Goal: Task Accomplishment & Management: Use online tool/utility

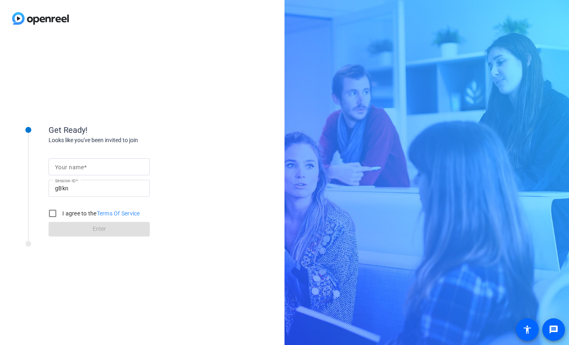
click at [74, 164] on mat-label "Your name" at bounding box center [69, 167] width 29 height 6
click at [74, 164] on input "Your name" at bounding box center [99, 167] width 88 height 10
type input "Katy"
click at [54, 212] on input "I agree to the Terms Of Service" at bounding box center [53, 213] width 16 height 16
checkbox input "true"
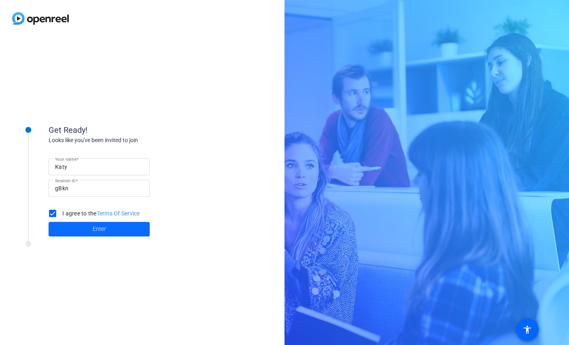
click at [92, 230] on span at bounding box center [99, 229] width 101 height 19
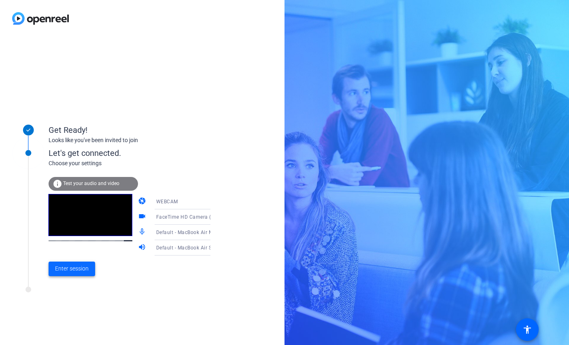
click at [75, 269] on span "Enter session" at bounding box center [72, 268] width 34 height 9
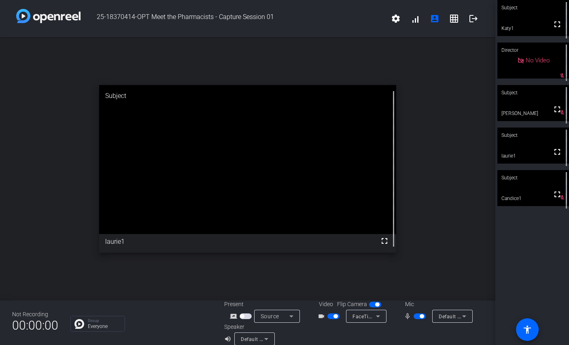
click at [416, 316] on span "button" at bounding box center [420, 317] width 12 height 6
click at [416, 316] on span "button" at bounding box center [416, 316] width 4 height 4
click at [416, 316] on span "button" at bounding box center [420, 317] width 12 height 6
click at [416, 316] on span "button" at bounding box center [416, 316] width 4 height 4
click at [416, 316] on span "button" at bounding box center [420, 317] width 12 height 6
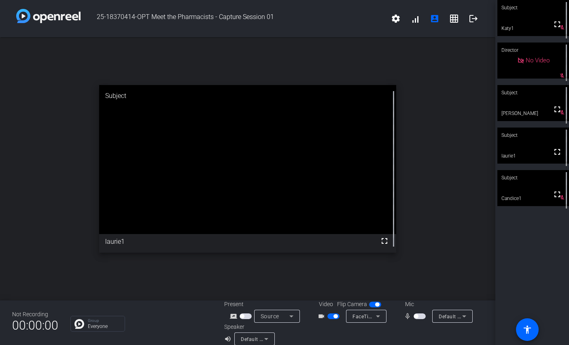
click at [420, 316] on span "button" at bounding box center [420, 317] width 12 height 6
click at [420, 319] on span "button" at bounding box center [420, 317] width 12 height 6
click at [420, 318] on span "button" at bounding box center [420, 317] width 12 height 6
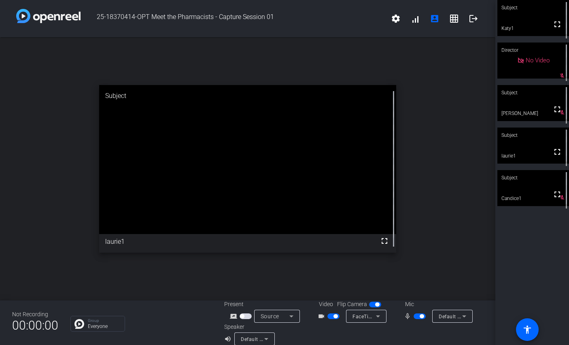
click at [420, 318] on span "button" at bounding box center [420, 317] width 12 height 6
click at [421, 318] on span "button" at bounding box center [420, 317] width 12 height 6
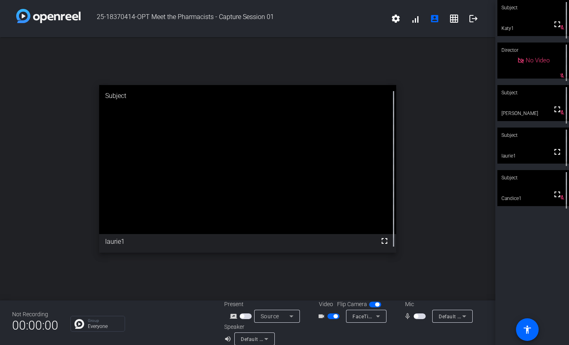
click at [421, 318] on span "button" at bounding box center [420, 317] width 12 height 6
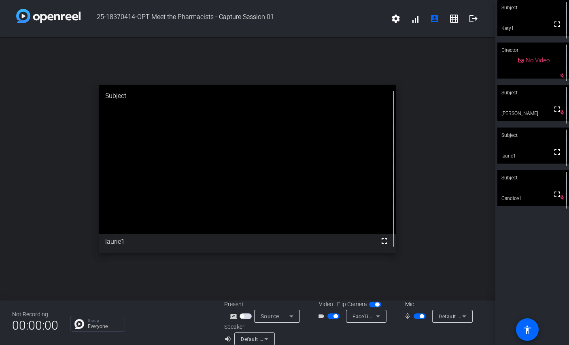
click at [421, 318] on span "button" at bounding box center [420, 317] width 12 height 6
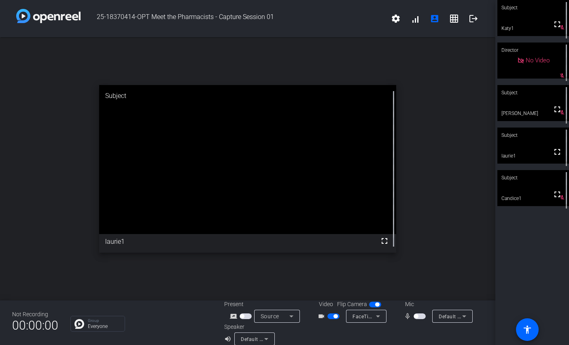
click at [421, 318] on span "button" at bounding box center [420, 317] width 12 height 6
click at [421, 318] on span "button" at bounding box center [422, 316] width 4 height 4
click at [421, 318] on span "button" at bounding box center [420, 317] width 12 height 6
click at [421, 318] on span "button" at bounding box center [422, 316] width 4 height 4
click at [421, 318] on span "button" at bounding box center [420, 317] width 12 height 6
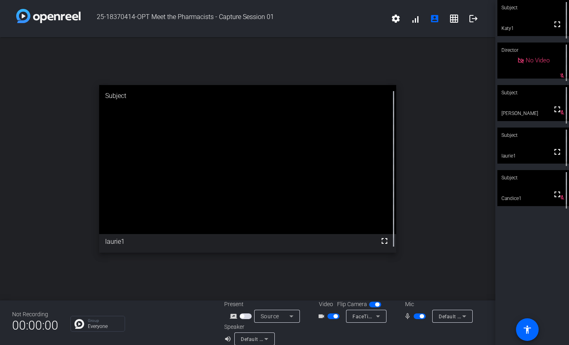
click at [421, 318] on span "button" at bounding box center [422, 316] width 4 height 4
click at [421, 318] on span "button" at bounding box center [420, 317] width 12 height 6
click at [421, 318] on span "button" at bounding box center [422, 316] width 4 height 4
click at [421, 318] on span "button" at bounding box center [420, 317] width 12 height 6
click at [418, 314] on span "button" at bounding box center [420, 317] width 12 height 6
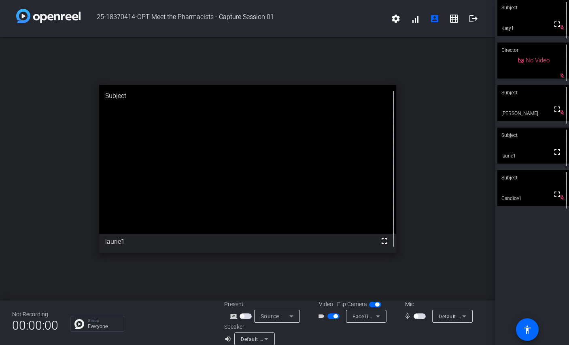
click at [418, 314] on span "button" at bounding box center [420, 317] width 12 height 6
click at [420, 317] on span "button" at bounding box center [420, 317] width 12 height 6
click at [420, 316] on span "button" at bounding box center [420, 317] width 12 height 6
click at [420, 316] on button "button" at bounding box center [420, 317] width 12 height 6
click at [420, 315] on span "button" at bounding box center [420, 317] width 12 height 6
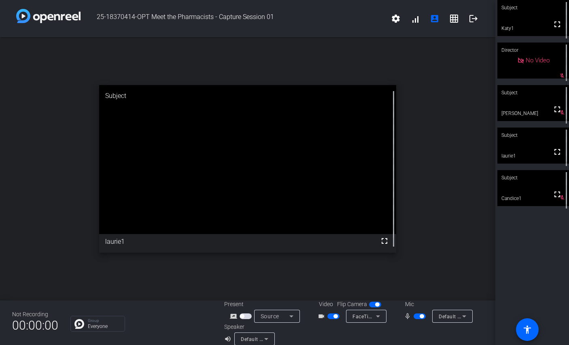
click at [420, 316] on span "button" at bounding box center [420, 317] width 12 height 6
click at [420, 317] on span "button" at bounding box center [422, 316] width 4 height 4
click at [420, 317] on span "button" at bounding box center [420, 317] width 12 height 6
click at [420, 317] on span "button" at bounding box center [422, 316] width 4 height 4
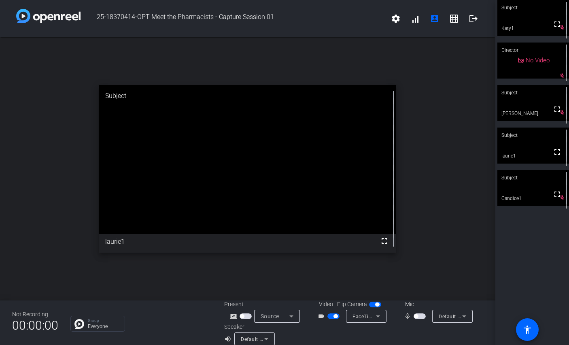
click at [420, 317] on span "button" at bounding box center [420, 317] width 12 height 6
click at [420, 318] on span "button" at bounding box center [420, 317] width 12 height 6
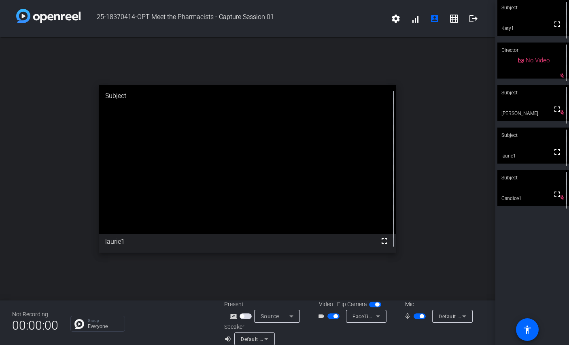
click at [419, 317] on span "button" at bounding box center [420, 317] width 12 height 6
click at [420, 319] on mat-slide-toggle at bounding box center [421, 316] width 14 height 9
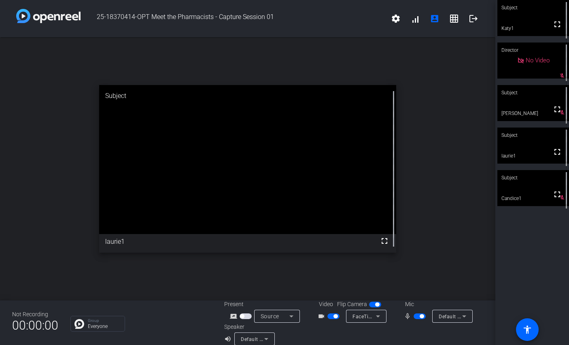
click at [420, 315] on span "button" at bounding box center [422, 316] width 4 height 4
click at [420, 315] on span "button" at bounding box center [420, 317] width 12 height 6
click at [420, 315] on span "button" at bounding box center [422, 316] width 4 height 4
click at [420, 315] on span "button" at bounding box center [420, 317] width 12 height 6
click at [420, 315] on span "button" at bounding box center [422, 316] width 4 height 4
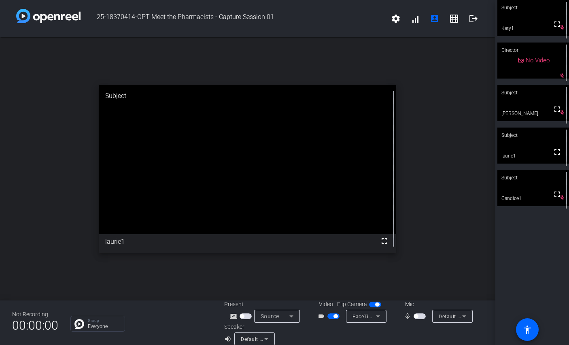
click at [420, 315] on span "button" at bounding box center [420, 317] width 12 height 6
click at [420, 315] on span "button" at bounding box center [422, 316] width 4 height 4
click at [420, 315] on span "button" at bounding box center [420, 317] width 12 height 6
click at [420, 315] on span "button" at bounding box center [422, 316] width 4 height 4
click at [420, 315] on span "button" at bounding box center [420, 317] width 12 height 6
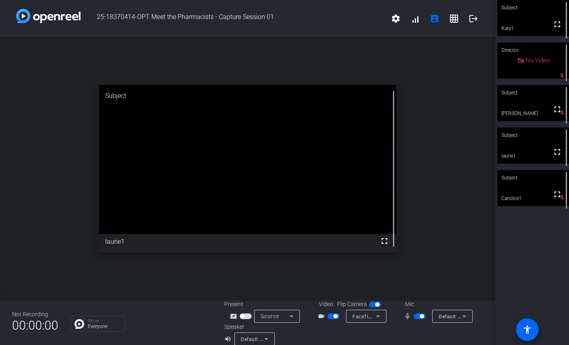
click at [420, 315] on span "button" at bounding box center [422, 316] width 4 height 4
click at [420, 310] on div "mic_none Default - MacBook Air Microphone (Built-in)" at bounding box center [437, 316] width 81 height 13
click at [420, 318] on span "button" at bounding box center [420, 317] width 12 height 6
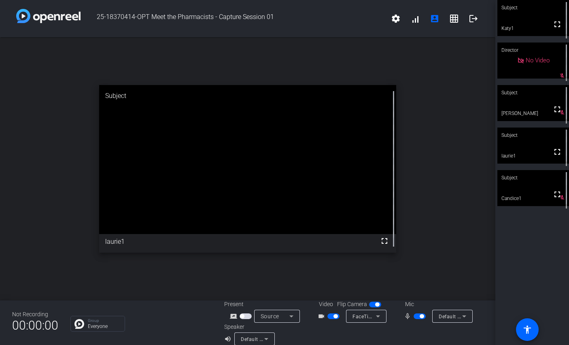
click at [421, 317] on span "button" at bounding box center [422, 316] width 4 height 4
click at [421, 317] on span "button" at bounding box center [420, 317] width 12 height 6
click at [421, 317] on span "button" at bounding box center [422, 316] width 4 height 4
click at [421, 317] on span "button" at bounding box center [420, 317] width 12 height 6
click at [419, 319] on mat-slide-toggle at bounding box center [421, 316] width 14 height 9
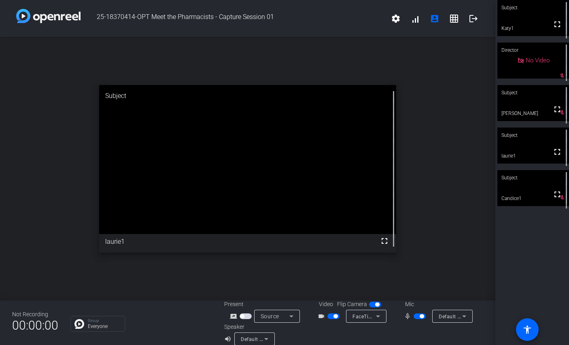
click at [419, 319] on mat-slide-toggle at bounding box center [421, 316] width 14 height 9
click at [420, 319] on span "button" at bounding box center [420, 317] width 12 height 6
click at [418, 316] on span "button" at bounding box center [420, 317] width 12 height 6
click at [418, 316] on span "button" at bounding box center [416, 316] width 4 height 4
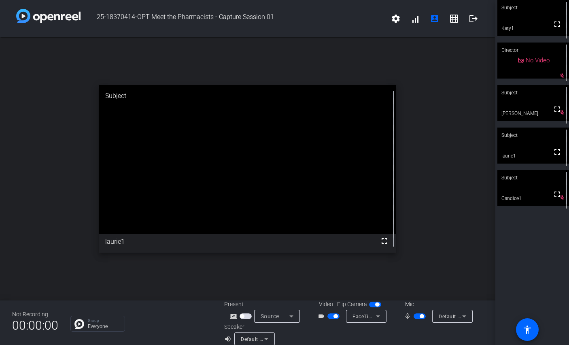
click at [418, 316] on span "button" at bounding box center [420, 317] width 12 height 6
click at [418, 316] on span "button" at bounding box center [416, 316] width 4 height 4
